Goal: Task Accomplishment & Management: Manage account settings

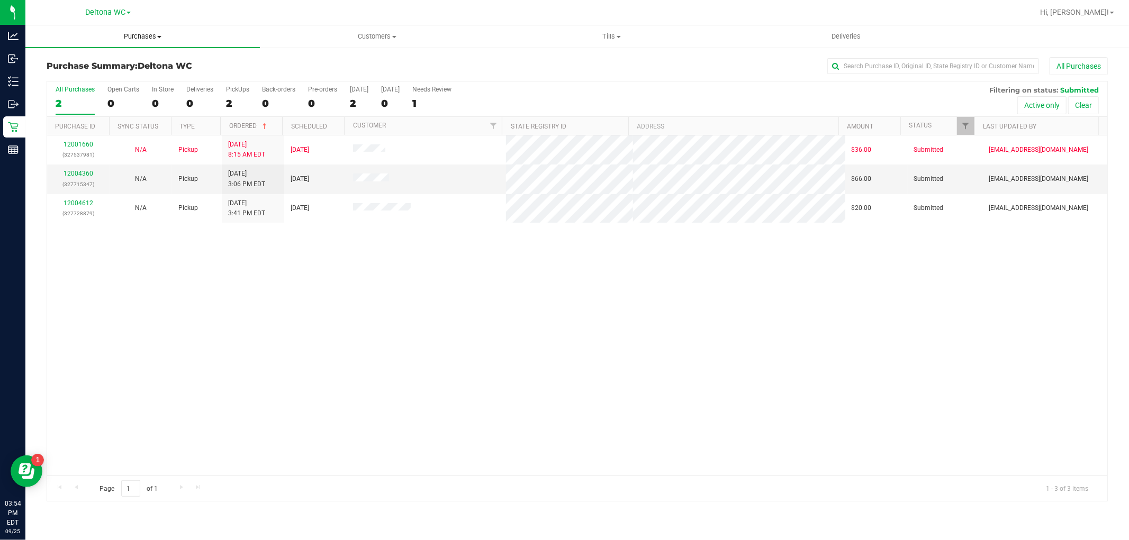
click at [150, 43] on uib-tab-heading "Purchases Summary of purchases Fulfillment All purchases" at bounding box center [142, 36] width 234 height 22
click at [121, 85] on li "All purchases" at bounding box center [142, 89] width 234 height 13
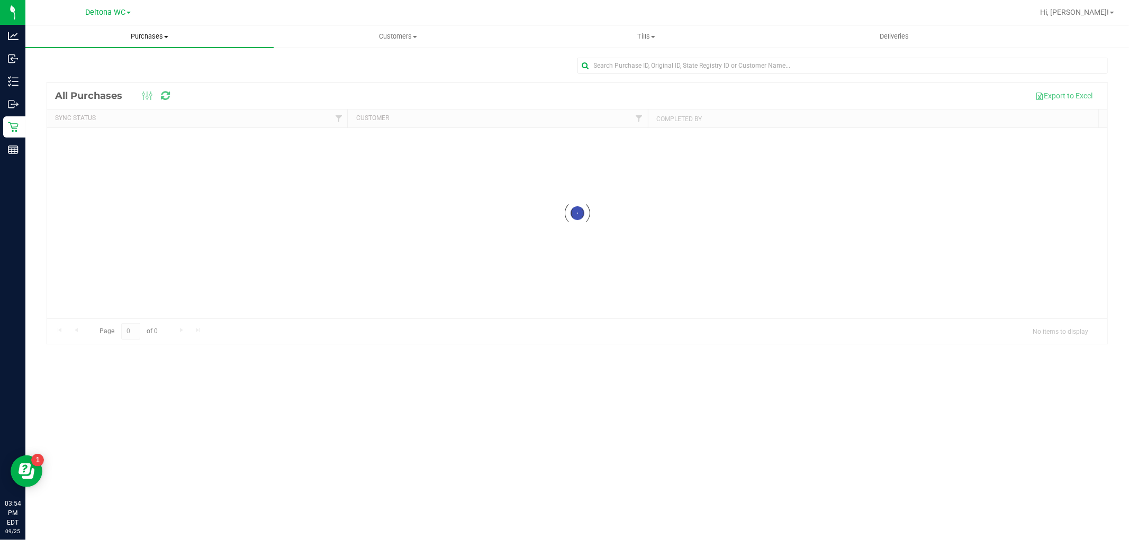
click at [152, 34] on span "Purchases" at bounding box center [149, 37] width 248 height 10
click at [90, 79] on li "Fulfillment" at bounding box center [149, 76] width 248 height 13
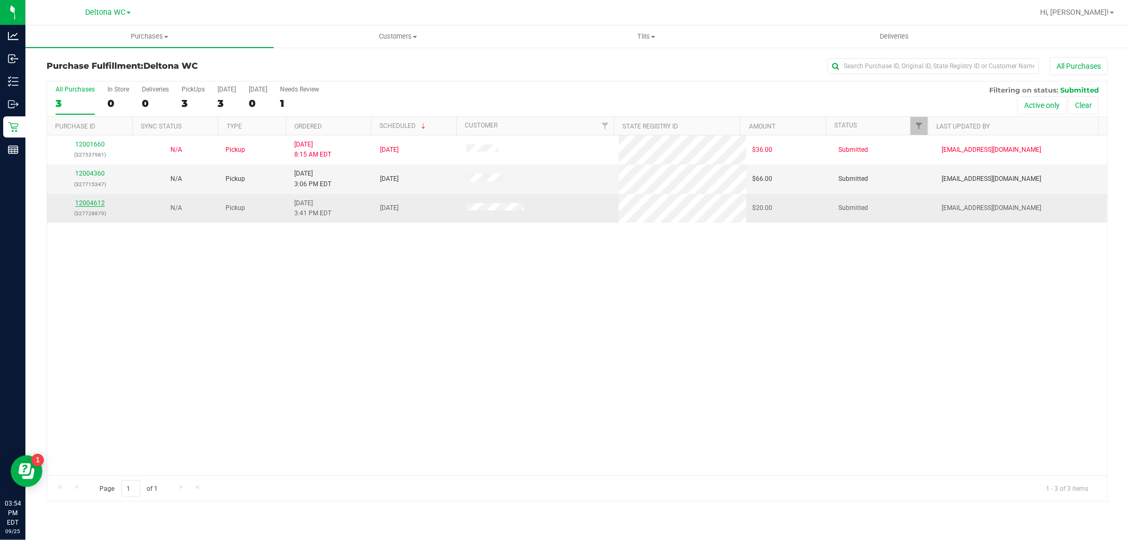
click at [88, 207] on link "12004612" at bounding box center [90, 203] width 30 height 7
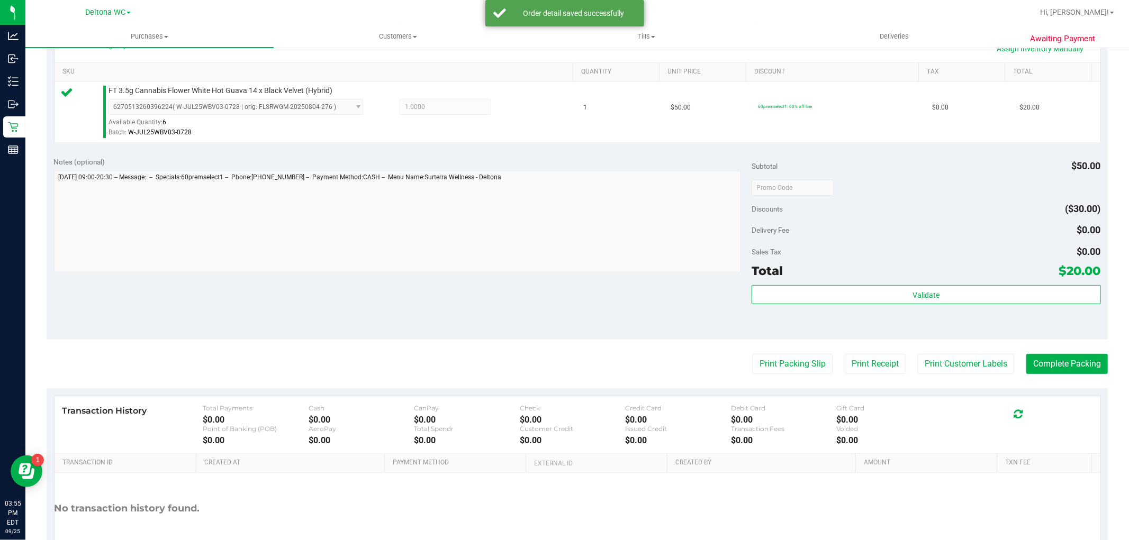
scroll to position [259, 0]
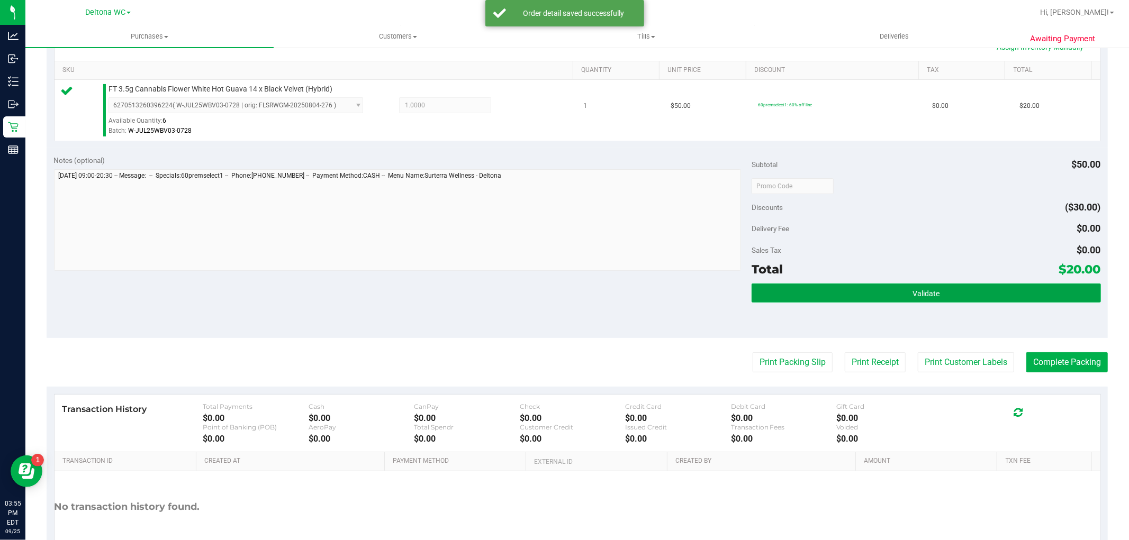
click at [854, 290] on button "Validate" at bounding box center [926, 293] width 349 height 19
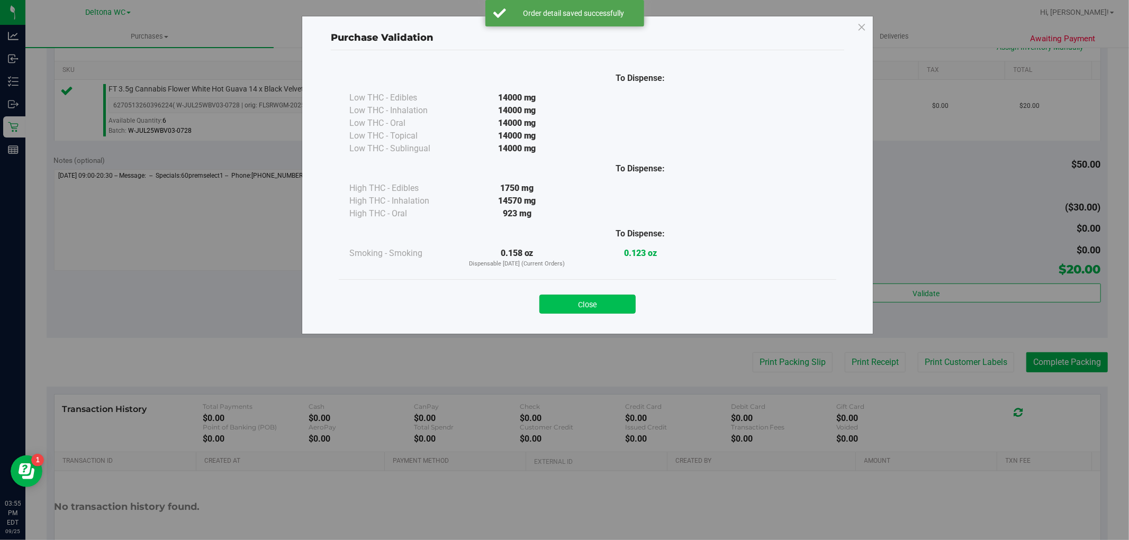
click at [615, 307] on button "Close" at bounding box center [587, 304] width 96 height 19
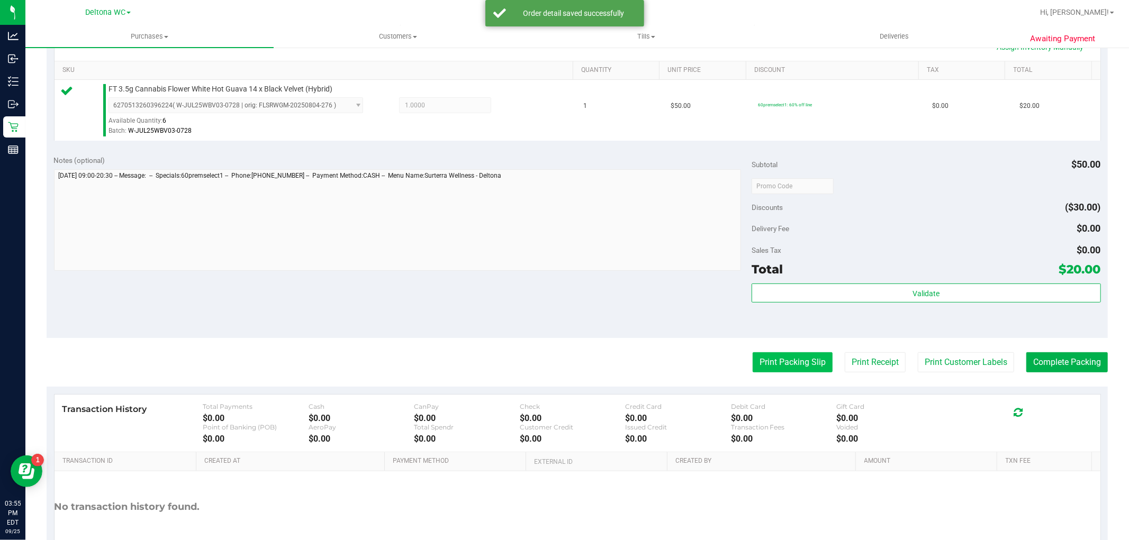
click at [782, 358] on button "Print Packing Slip" at bounding box center [793, 363] width 80 height 20
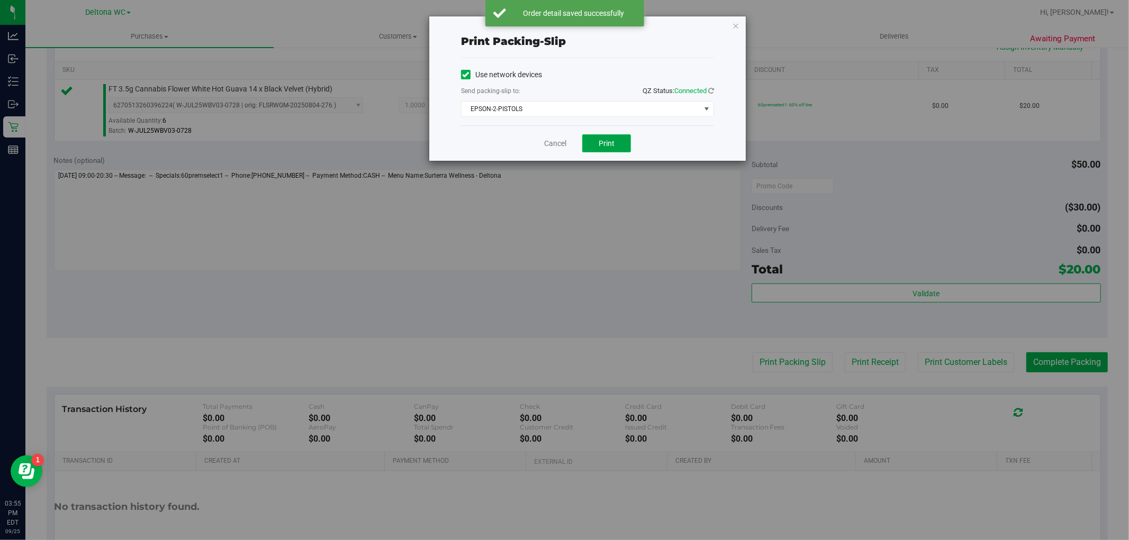
click at [611, 146] on span "Print" at bounding box center [607, 143] width 16 height 8
click at [554, 145] on link "Cancel" at bounding box center [555, 143] width 22 height 11
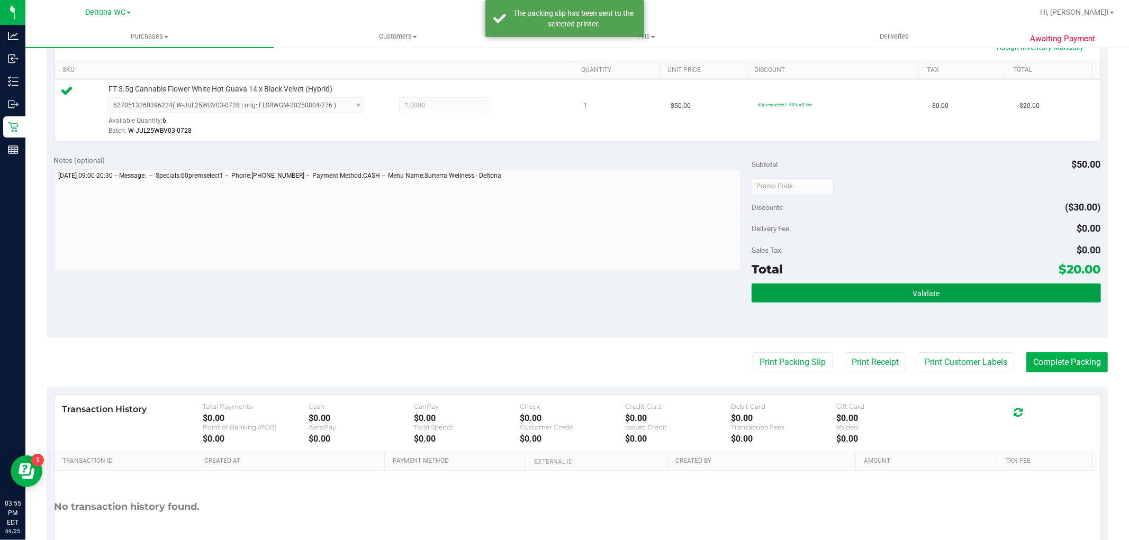
click at [1020, 288] on button "Validate" at bounding box center [926, 293] width 349 height 19
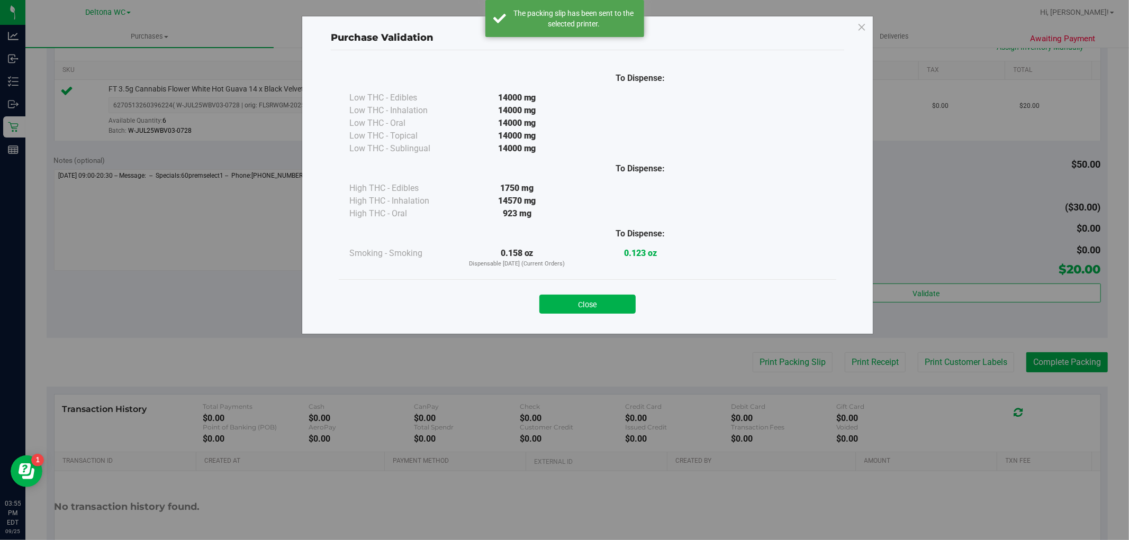
click at [1082, 377] on div "Purchase Validation To Dispense: Low THC - Edibles 14000 mg" at bounding box center [568, 270] width 1137 height 540
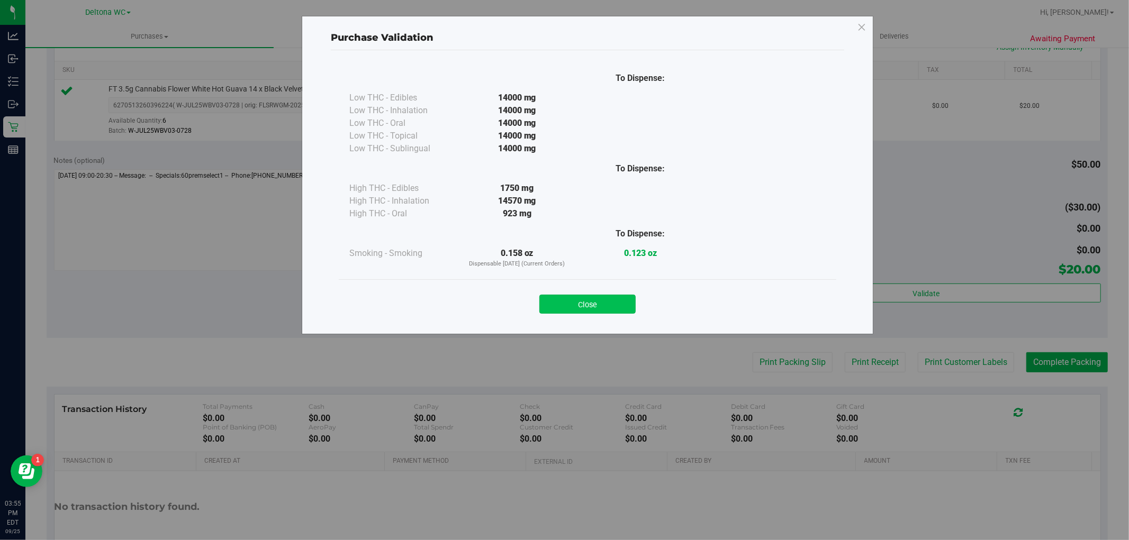
click at [610, 311] on button "Close" at bounding box center [587, 304] width 96 height 19
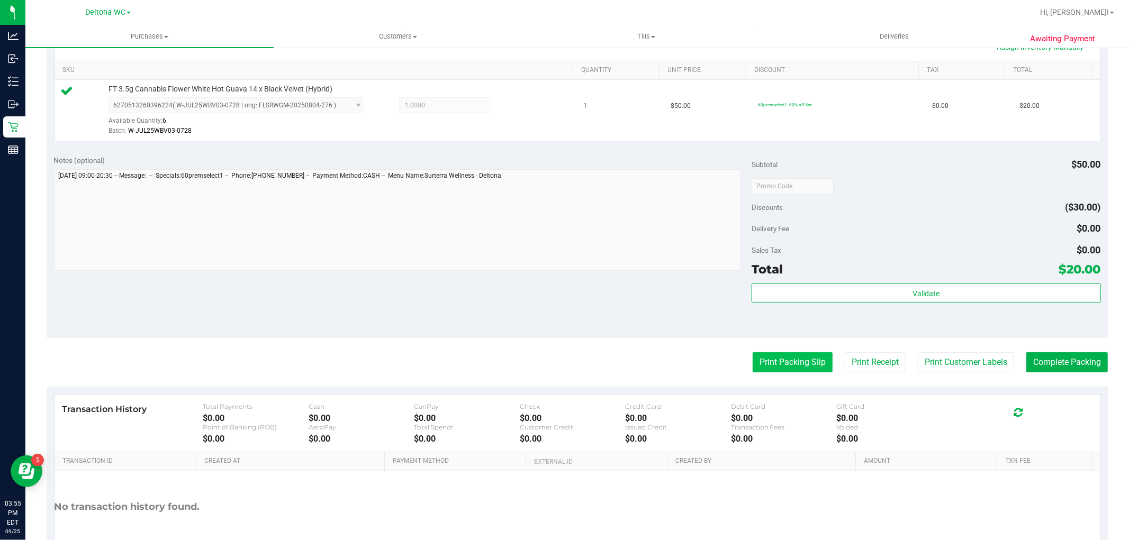
click at [809, 360] on button "Print Packing Slip" at bounding box center [793, 363] width 80 height 20
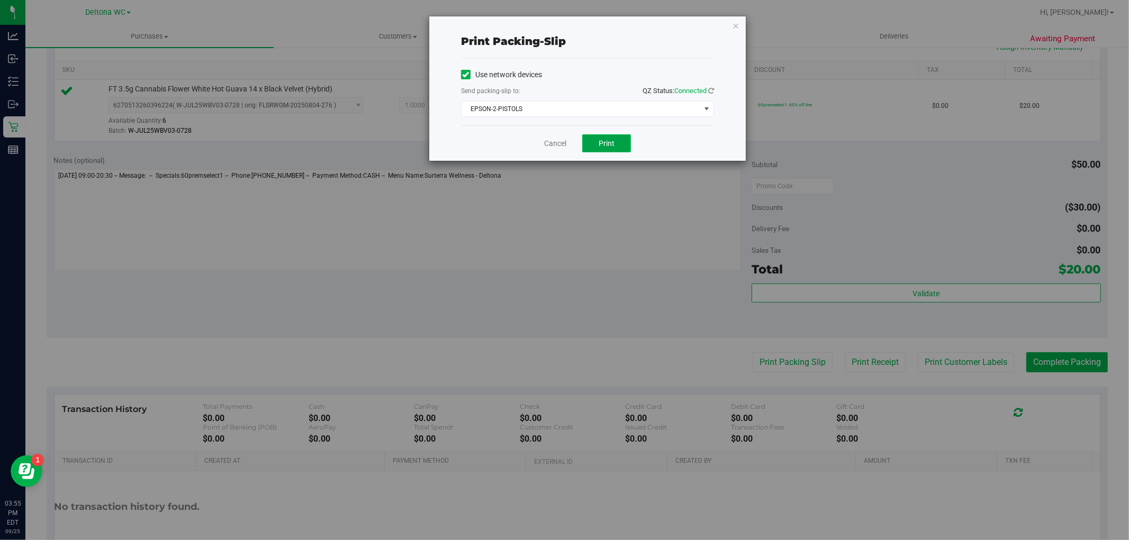
click at [603, 152] on button "Print" at bounding box center [606, 143] width 49 height 18
click at [616, 141] on button "Print" at bounding box center [606, 143] width 49 height 18
click at [551, 143] on link "Cancel" at bounding box center [555, 143] width 22 height 11
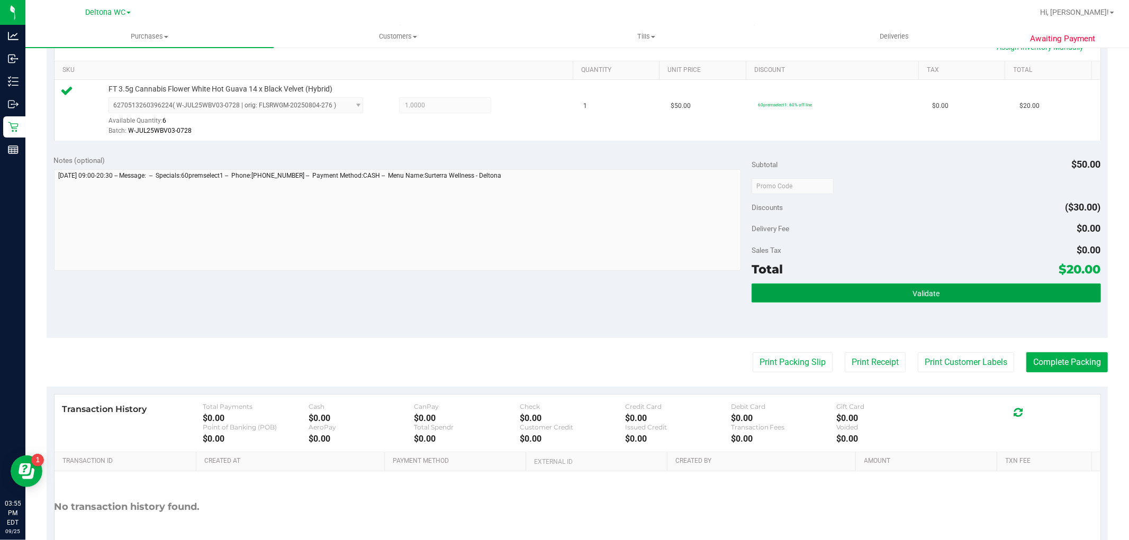
click at [1003, 291] on button "Validate" at bounding box center [926, 293] width 349 height 19
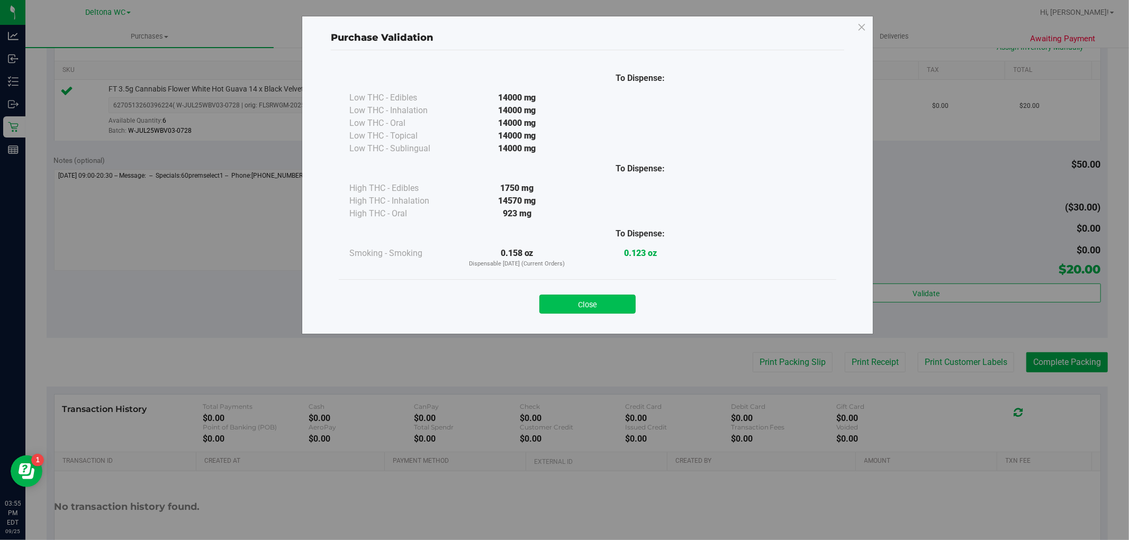
click at [607, 314] on button "Close" at bounding box center [587, 304] width 96 height 19
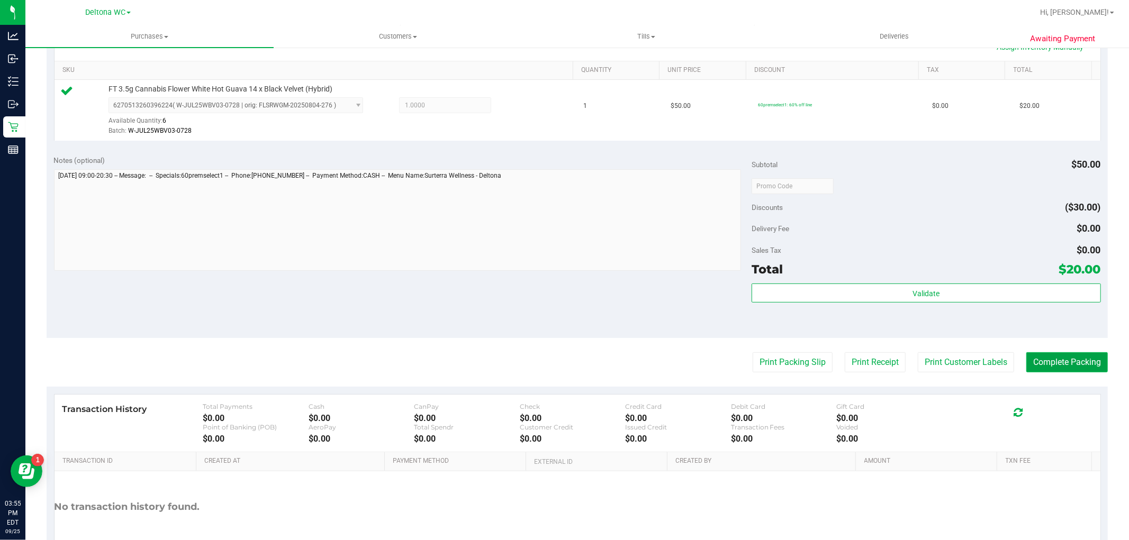
click at [1060, 362] on button "Complete Packing" at bounding box center [1067, 363] width 82 height 20
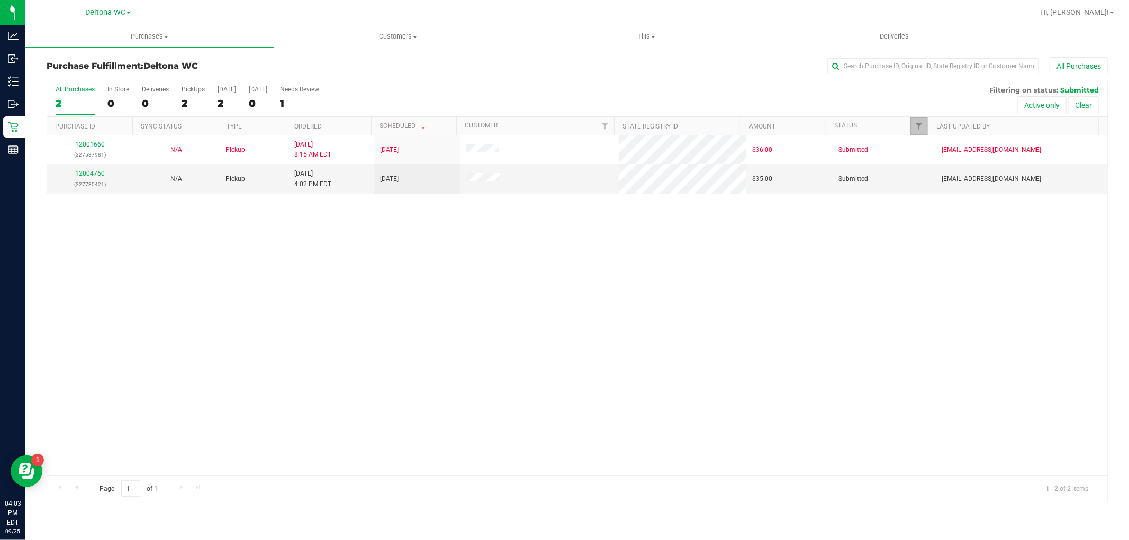
click at [917, 120] on link "Filter" at bounding box center [918, 126] width 17 height 18
click at [950, 307] on button "Filter" at bounding box center [942, 311] width 51 height 23
click at [91, 176] on link "12004760" at bounding box center [90, 173] width 30 height 7
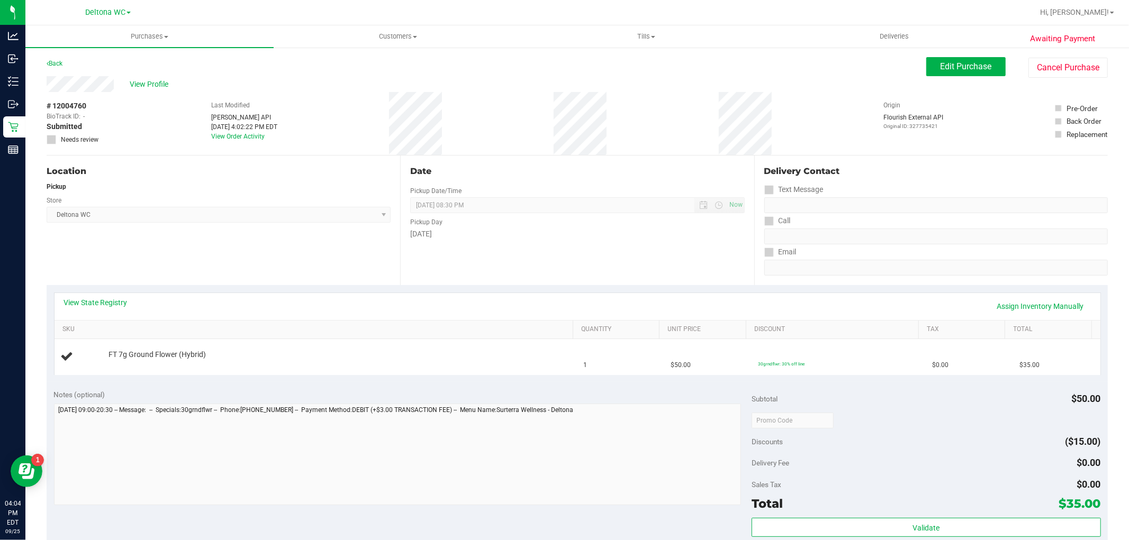
drag, startPoint x: 713, startPoint y: 475, endPoint x: 372, endPoint y: 278, distance: 393.7
click at [372, 278] on div "Location Pickup Store Deltona WC Select Store Bonita Springs WC Boynton Beach W…" at bounding box center [224, 221] width 354 height 130
click at [1092, 8] on span "Hi, [PERSON_NAME]!" at bounding box center [1074, 12] width 69 height 8
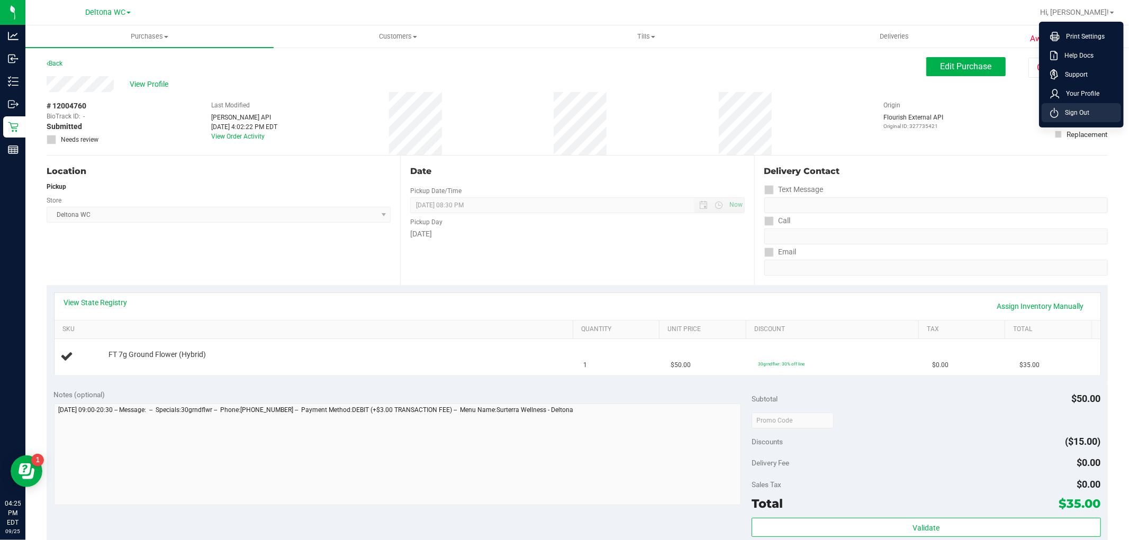
click at [1108, 115] on li "Sign Out" at bounding box center [1081, 112] width 79 height 19
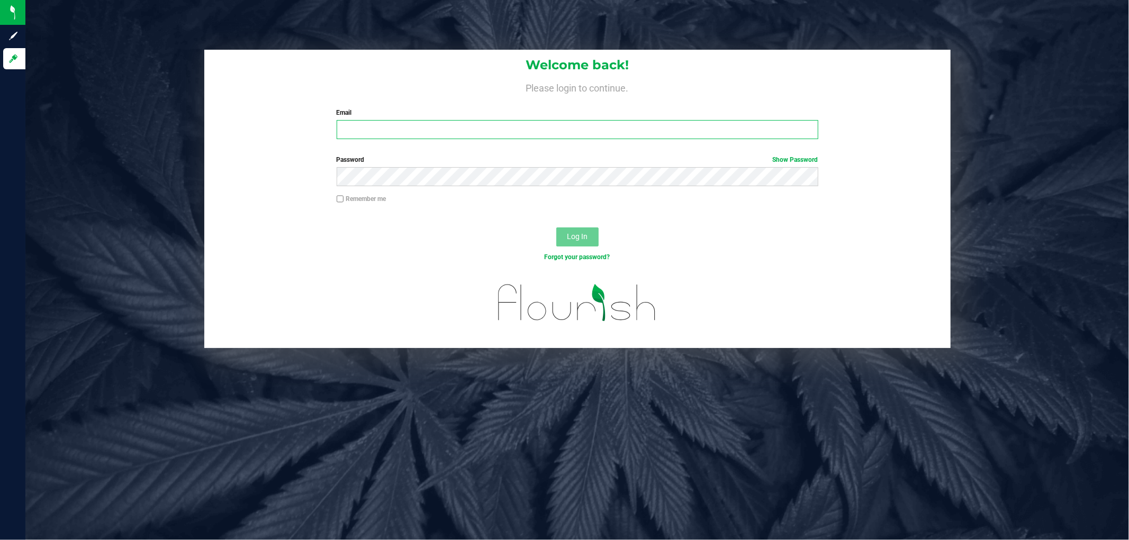
click at [539, 130] on input "Email" at bounding box center [578, 129] width 482 height 19
type input "asmithterry@liveparallel.com"
click at [556, 228] on button "Log In" at bounding box center [577, 237] width 42 height 19
